Goal: Navigation & Orientation: Find specific page/section

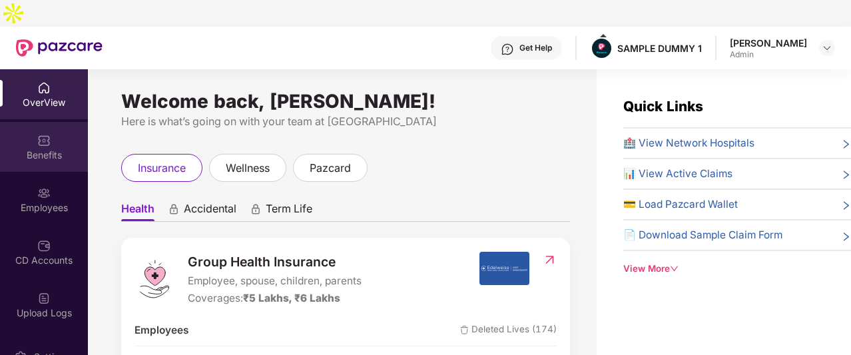
click at [47, 148] on div "Benefits" at bounding box center [44, 154] width 88 height 13
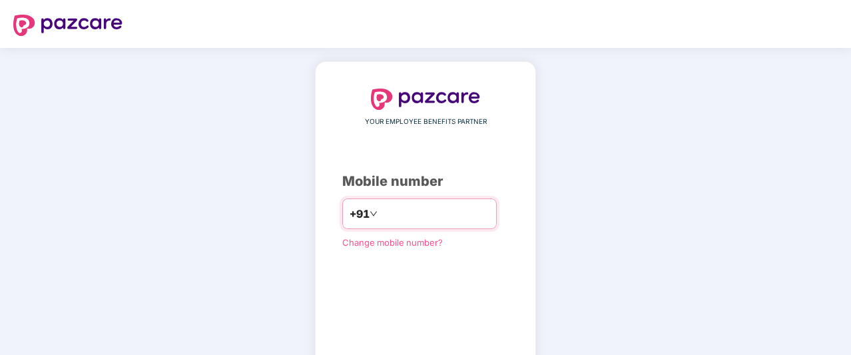
click at [384, 212] on input "number" at bounding box center [434, 213] width 109 height 21
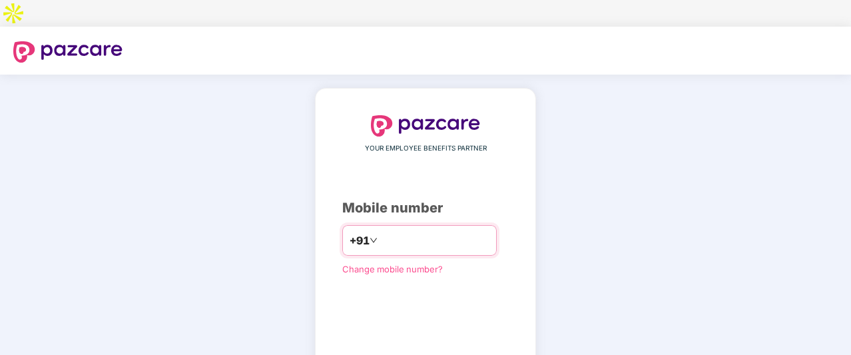
type input "**********"
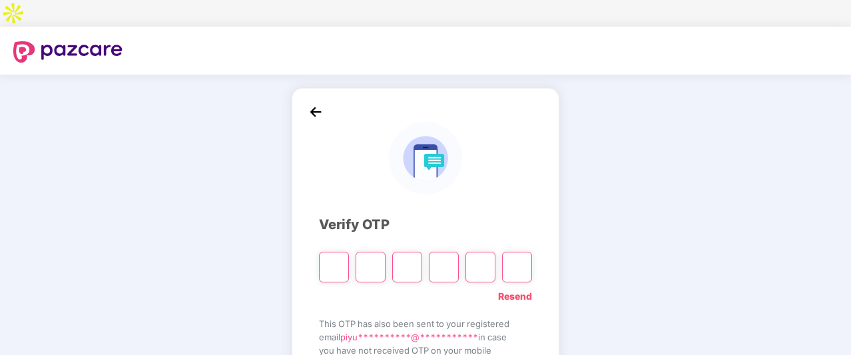
type input "*"
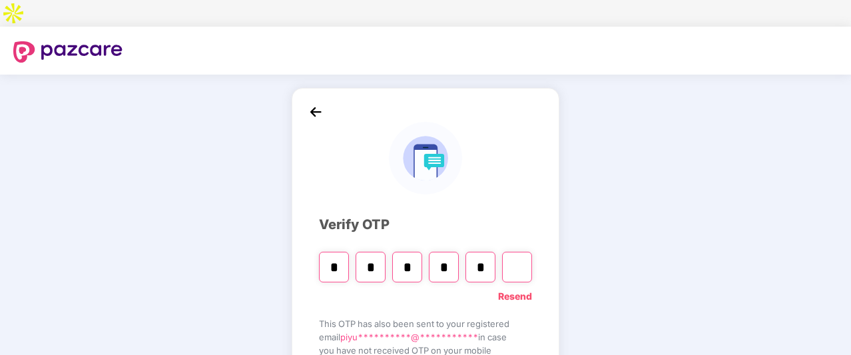
type input "*"
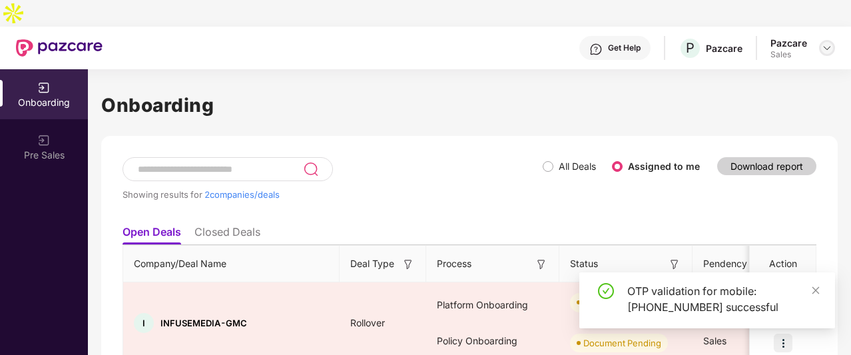
click at [827, 43] on img at bounding box center [827, 48] width 11 height 11
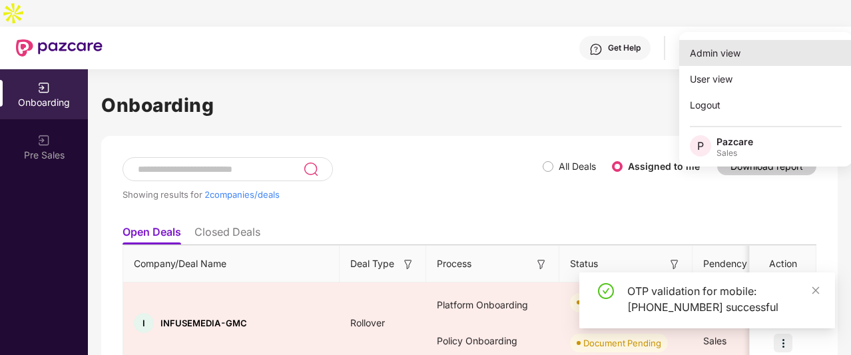
click at [727, 59] on div "Admin view" at bounding box center [765, 53] width 173 height 26
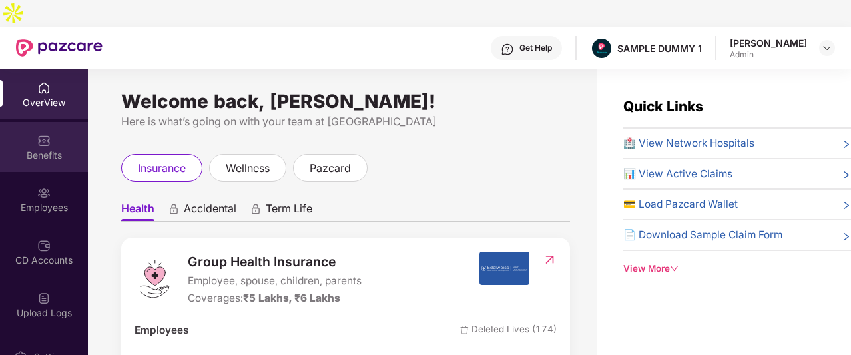
click at [48, 122] on div "Benefits" at bounding box center [44, 147] width 88 height 50
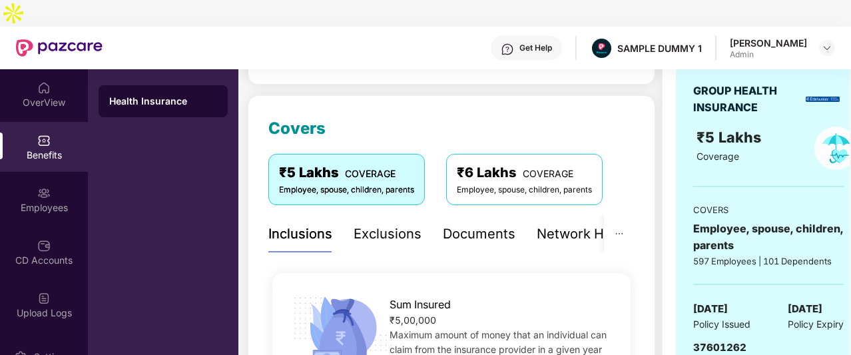
scroll to position [148, 0]
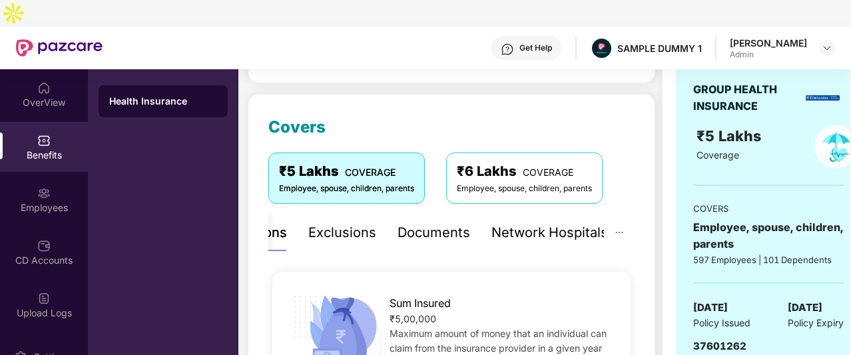
click at [569, 222] on div "Network Hospitals" at bounding box center [549, 232] width 117 height 21
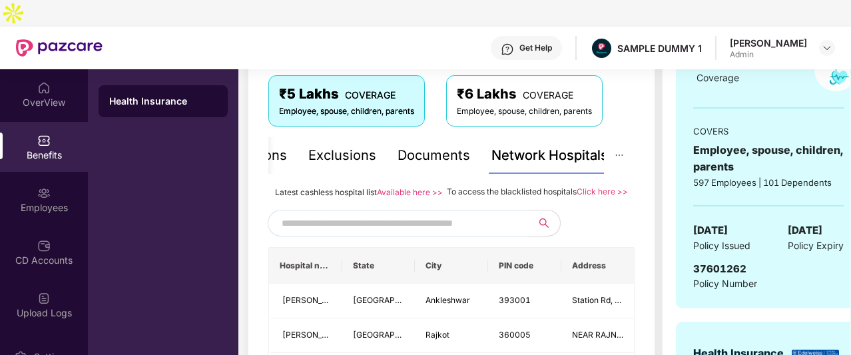
scroll to position [228, 0]
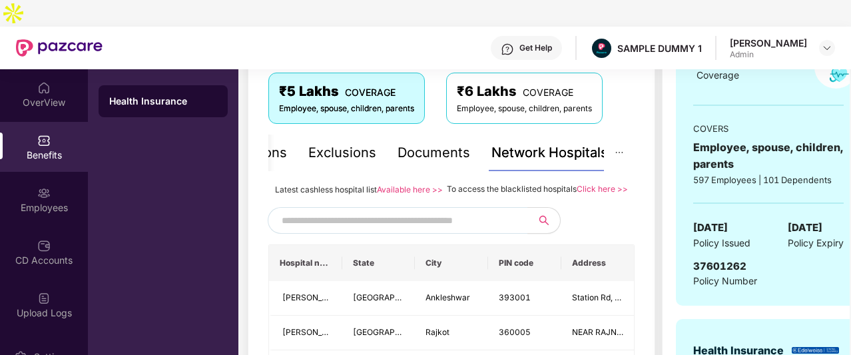
click at [410, 216] on input "text" at bounding box center [396, 220] width 228 height 20
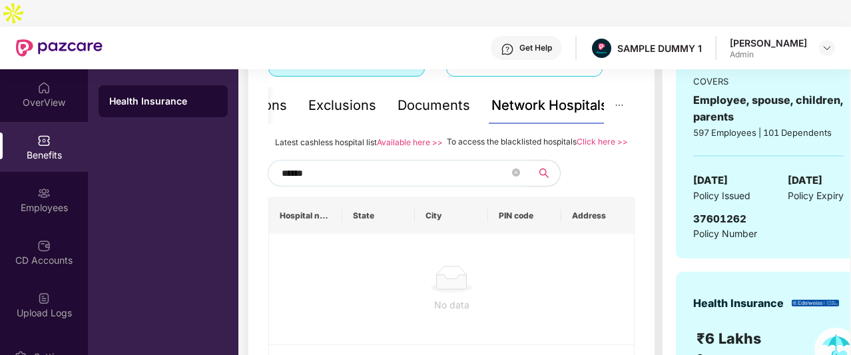
scroll to position [274, 0]
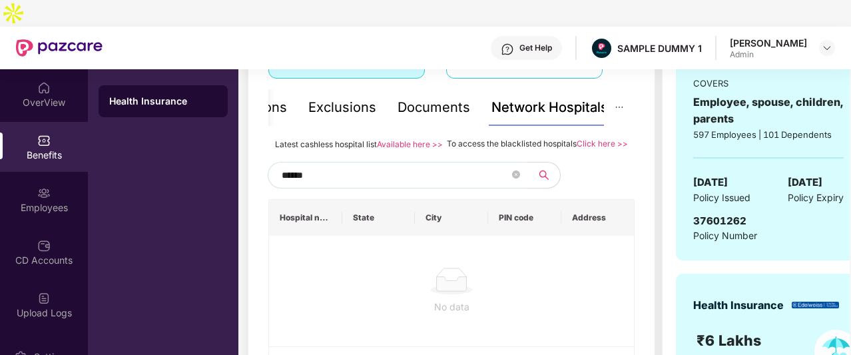
type input "*****"
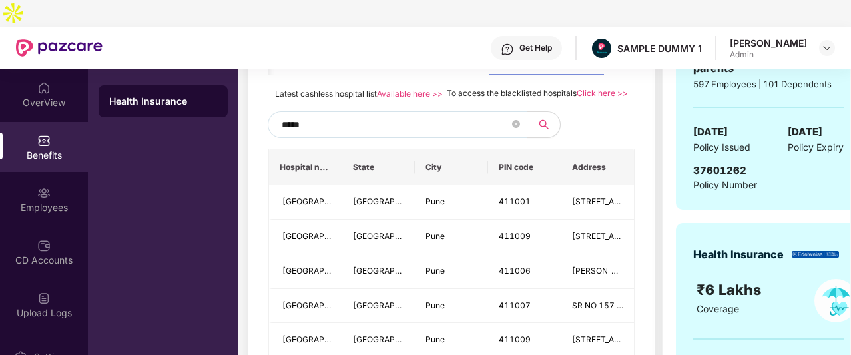
scroll to position [239, 0]
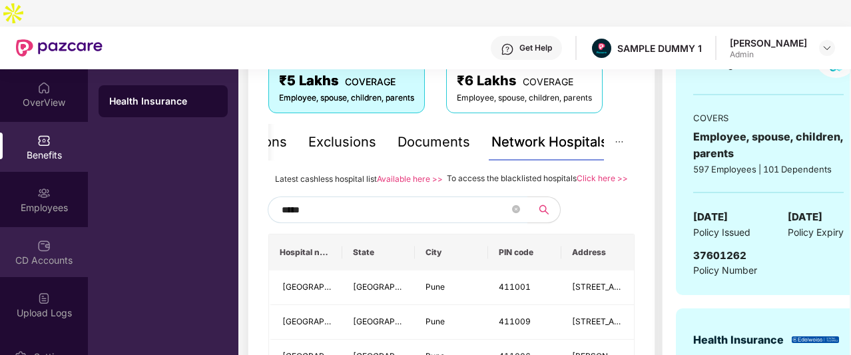
click at [33, 254] on div "CD Accounts" at bounding box center [44, 260] width 88 height 13
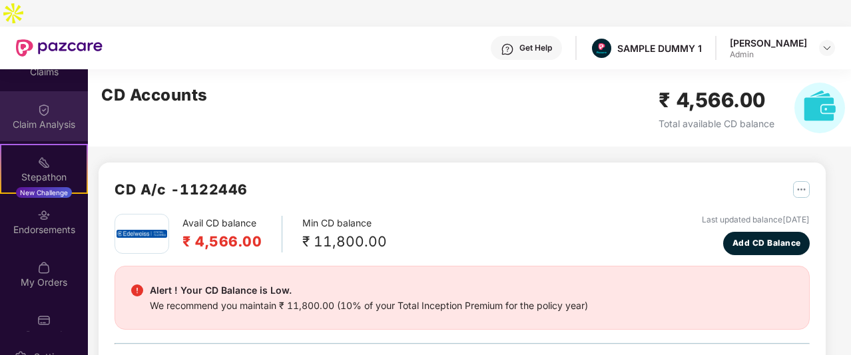
scroll to position [316, 0]
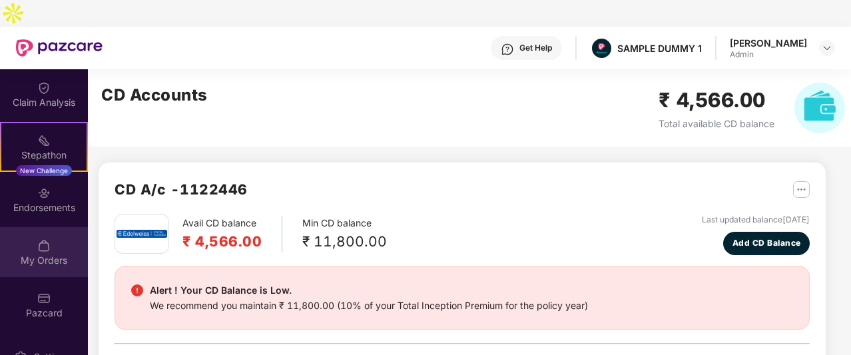
click at [43, 254] on div "My Orders" at bounding box center [44, 260] width 88 height 13
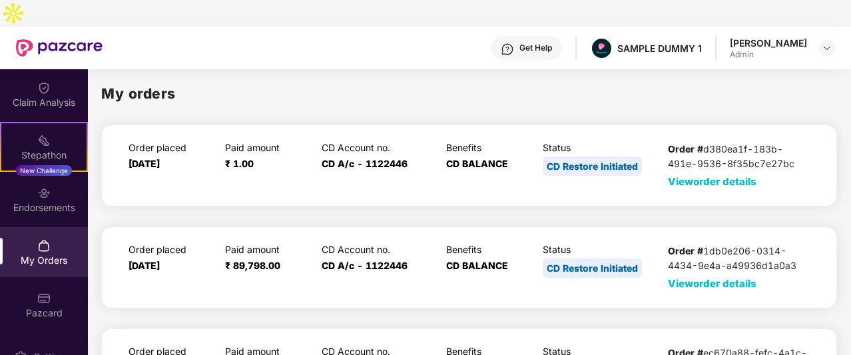
click at [749, 175] on span "View order details" at bounding box center [712, 181] width 89 height 13
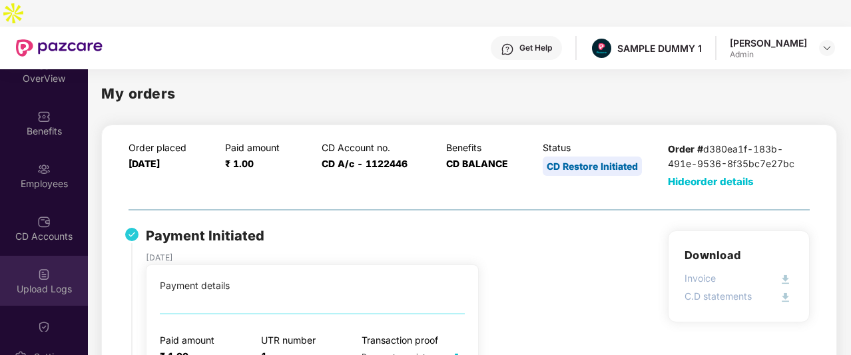
scroll to position [20, 0]
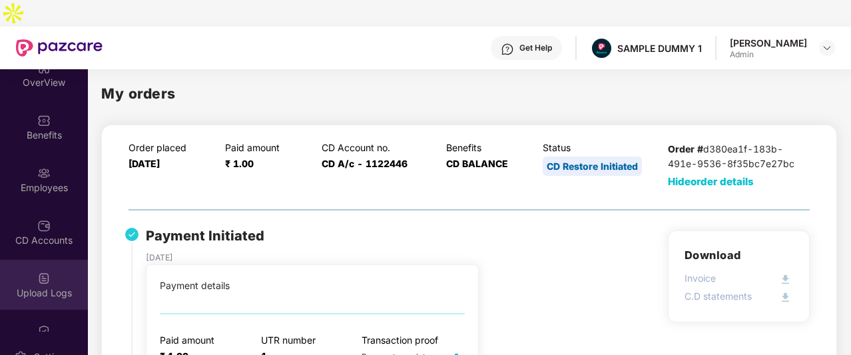
click at [51, 154] on div "Employees" at bounding box center [44, 179] width 88 height 50
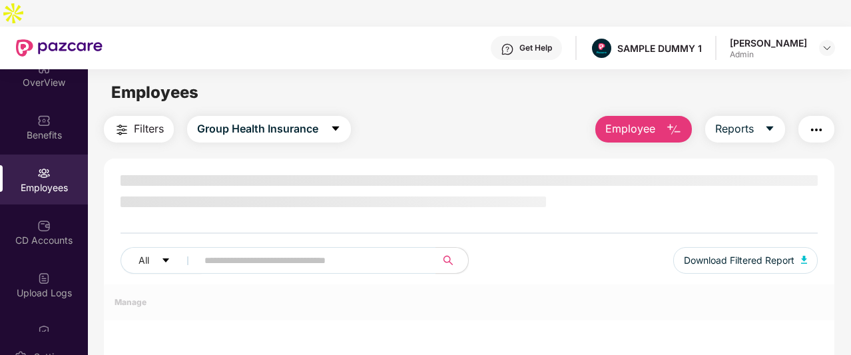
click at [659, 116] on button "Employee" at bounding box center [643, 129] width 97 height 27
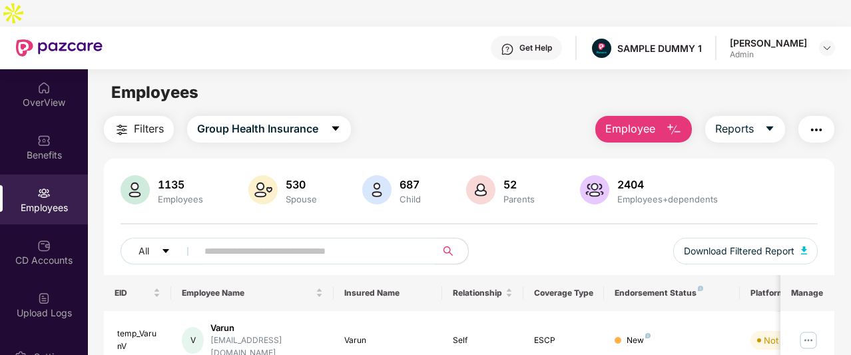
click at [461, 89] on main "Employees Filters Group Health Insurance Employee Reports 1135 Employees 530 Sp…" at bounding box center [469, 246] width 762 height 355
